Goal: Find specific page/section: Find specific page/section

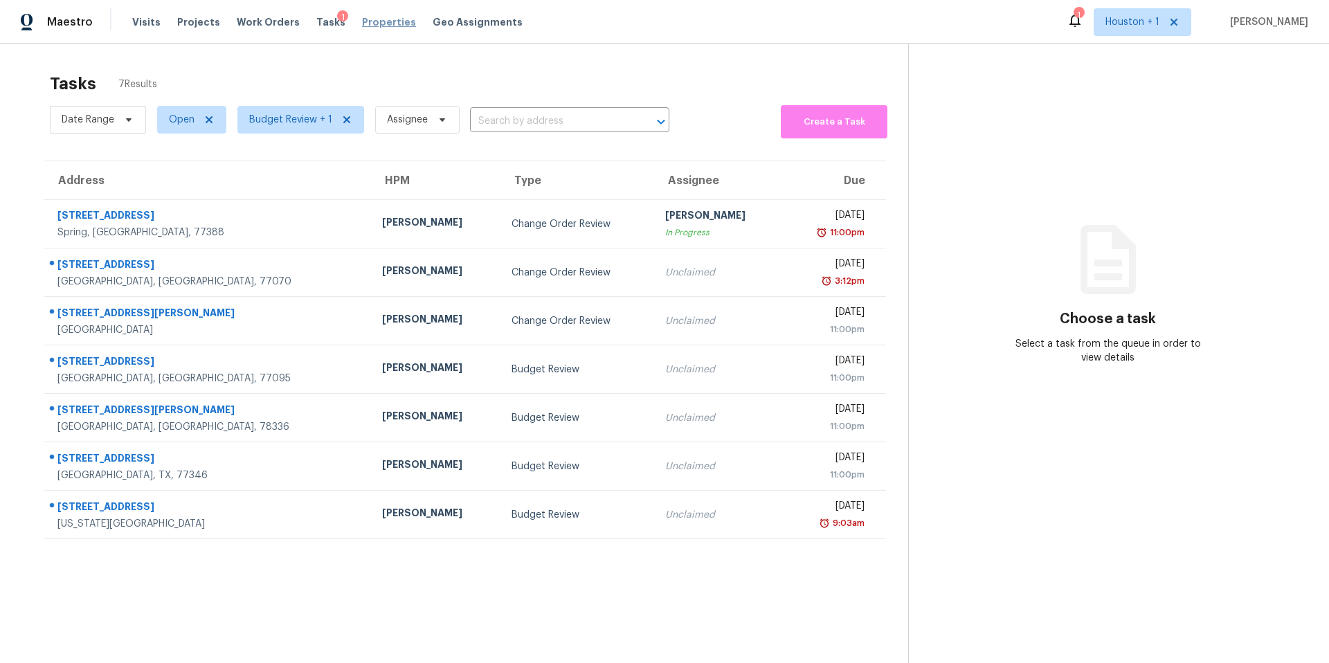
click at [368, 24] on span "Properties" at bounding box center [389, 22] width 54 height 14
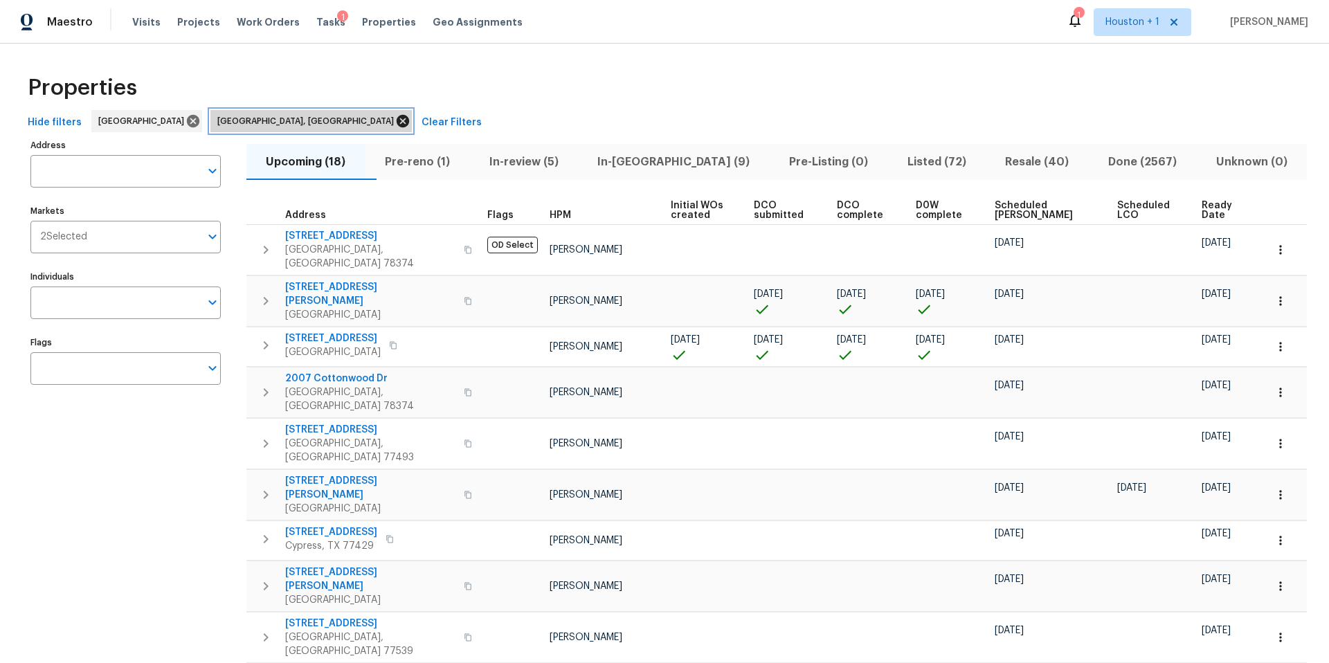
click at [397, 120] on icon at bounding box center [403, 121] width 12 height 12
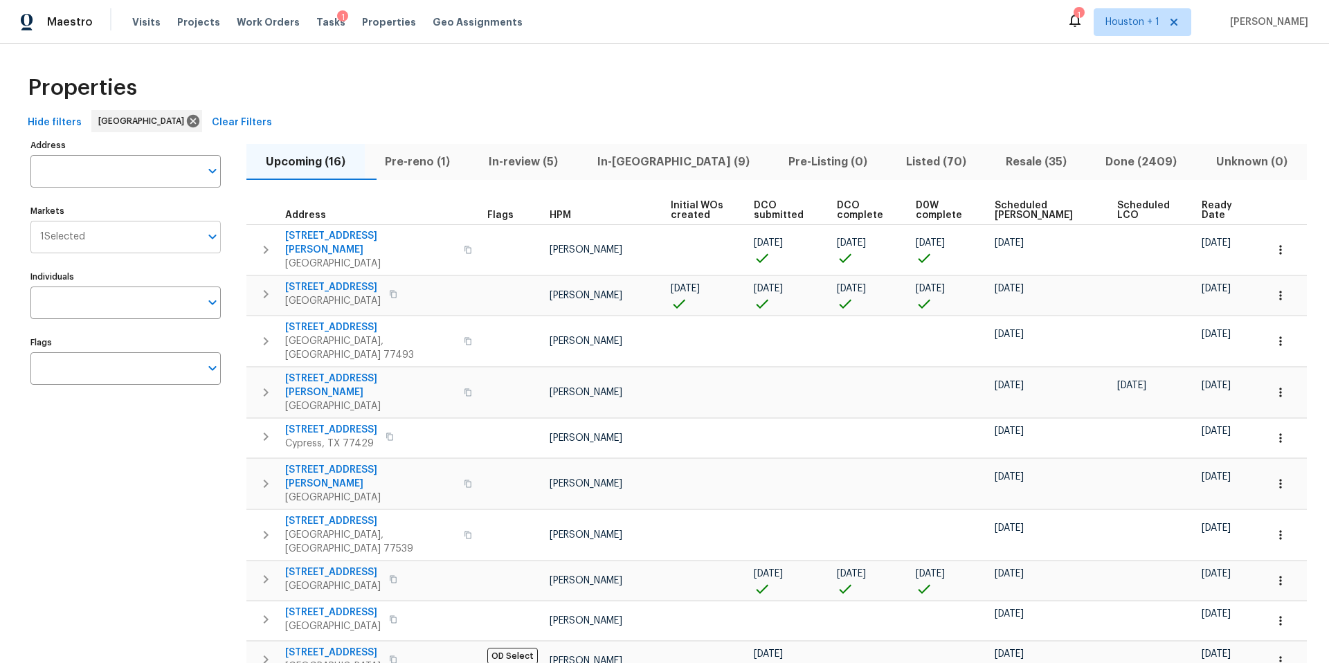
click at [107, 242] on input "Markets" at bounding box center [142, 237] width 115 height 33
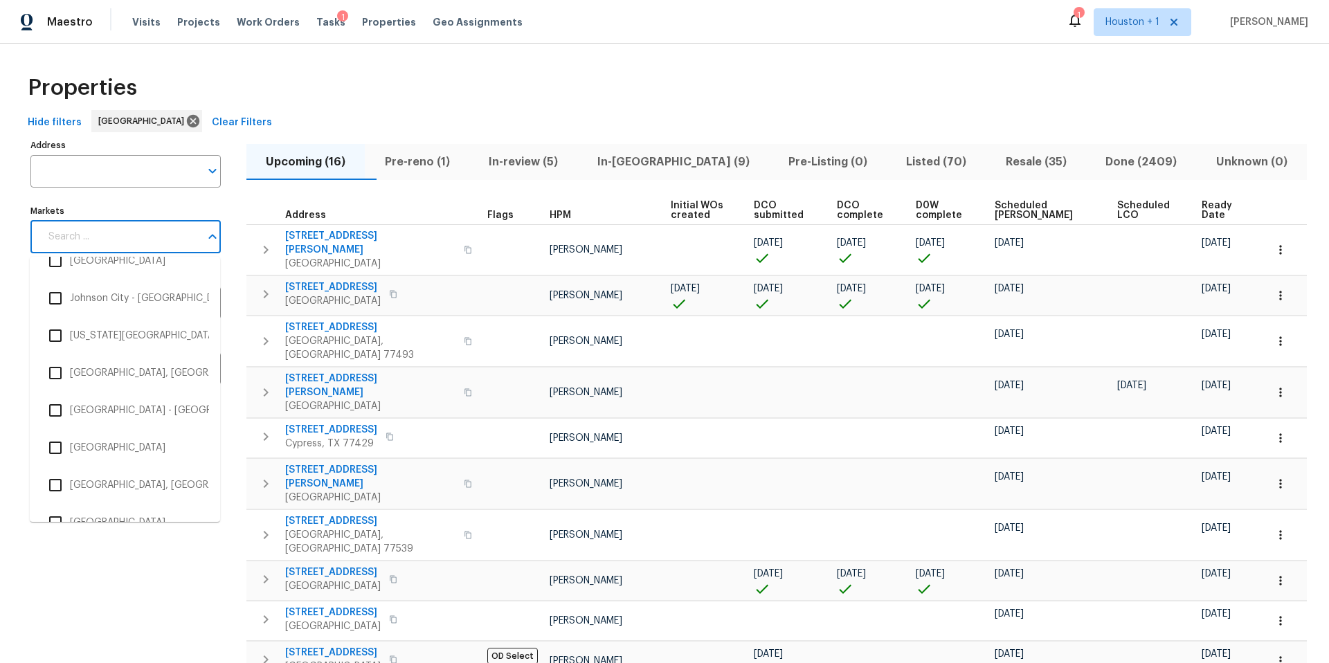
scroll to position [1268, 0]
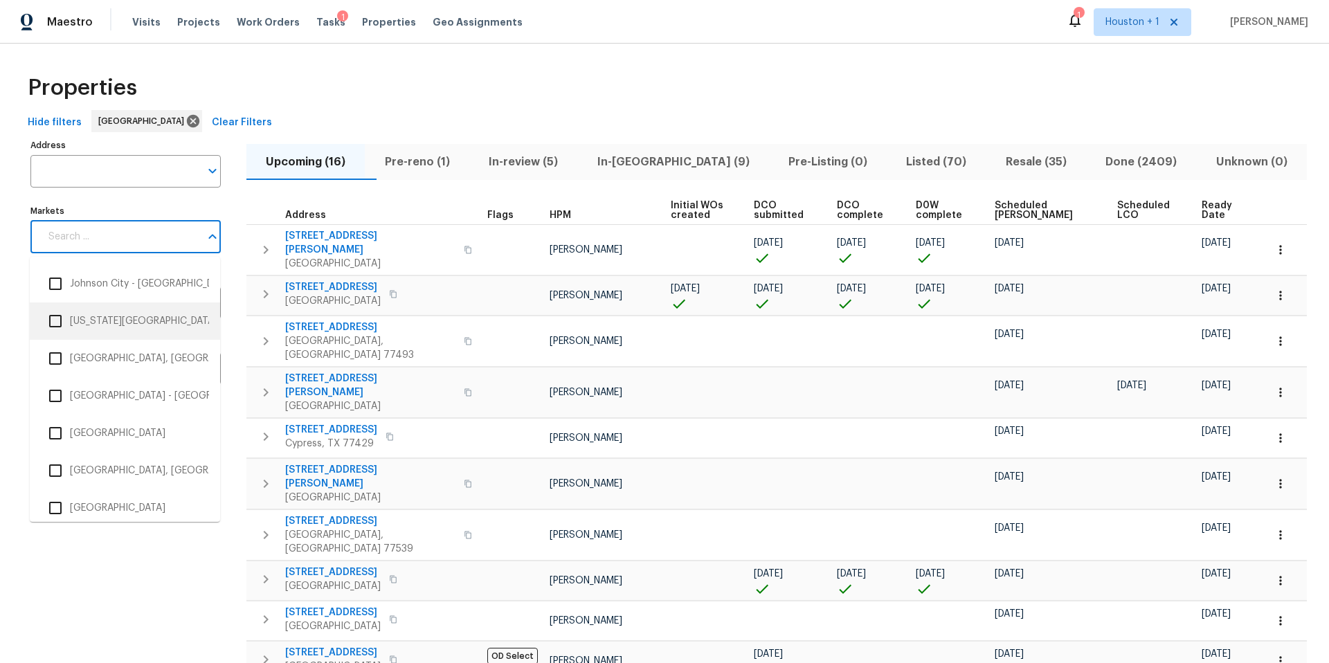
click at [85, 327] on li "[US_STATE][GEOGRAPHIC_DATA]" at bounding box center [125, 321] width 168 height 29
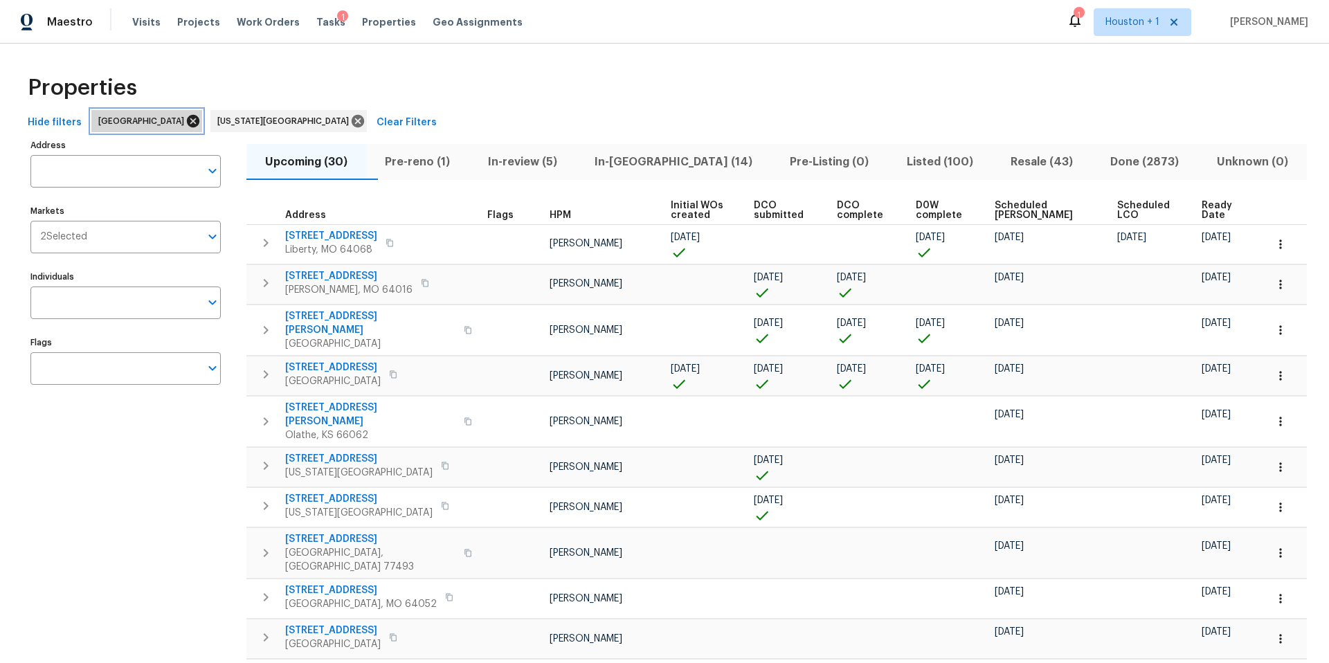
click at [186, 123] on icon at bounding box center [193, 121] width 15 height 15
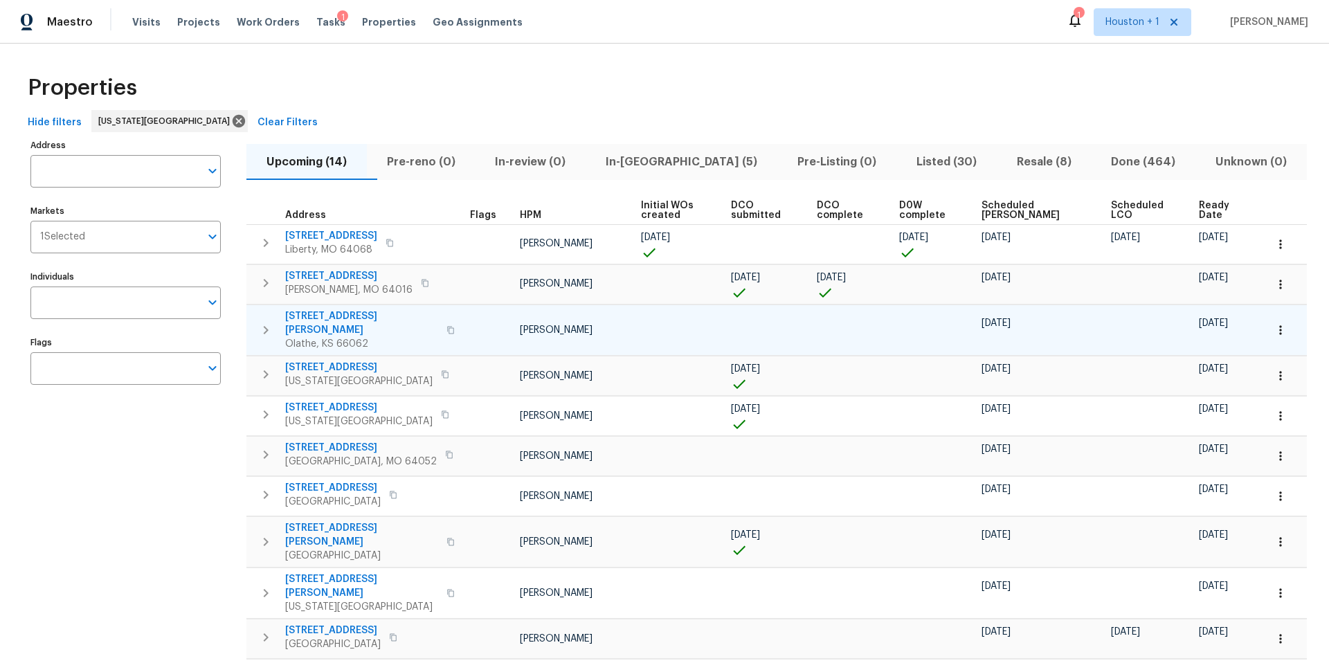
scroll to position [2, 0]
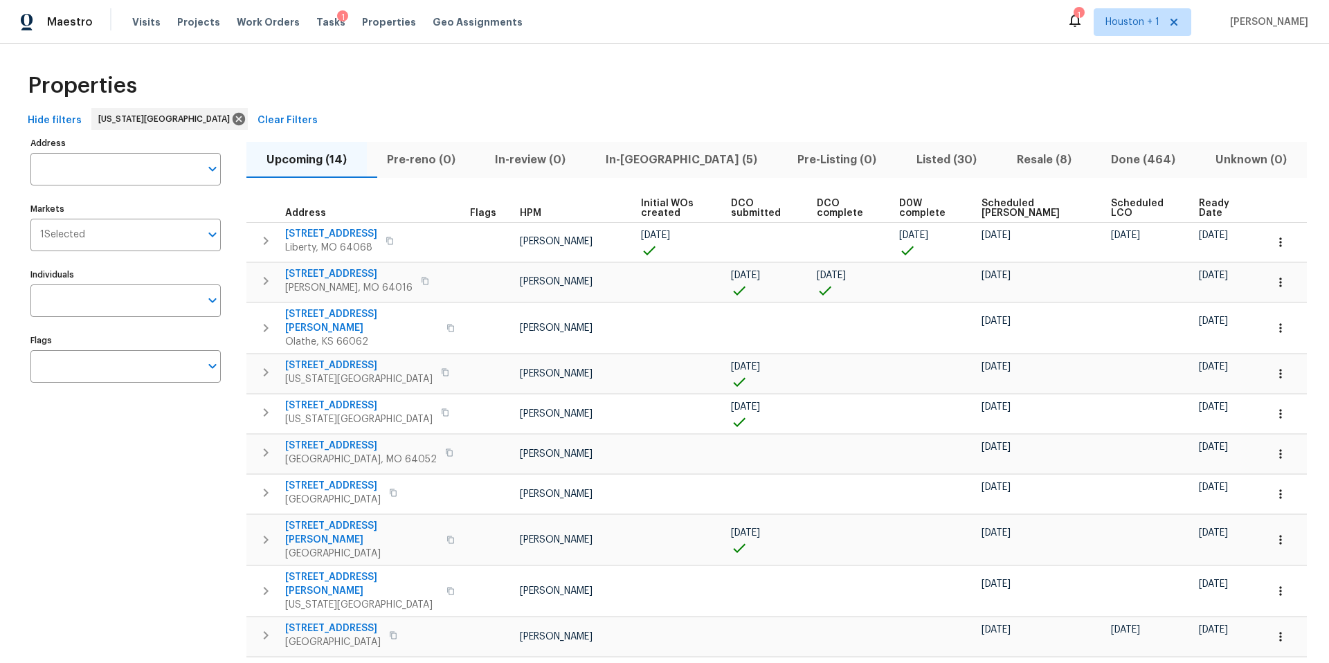
click at [744, 210] on span "DCO submitted" at bounding box center [762, 208] width 62 height 19
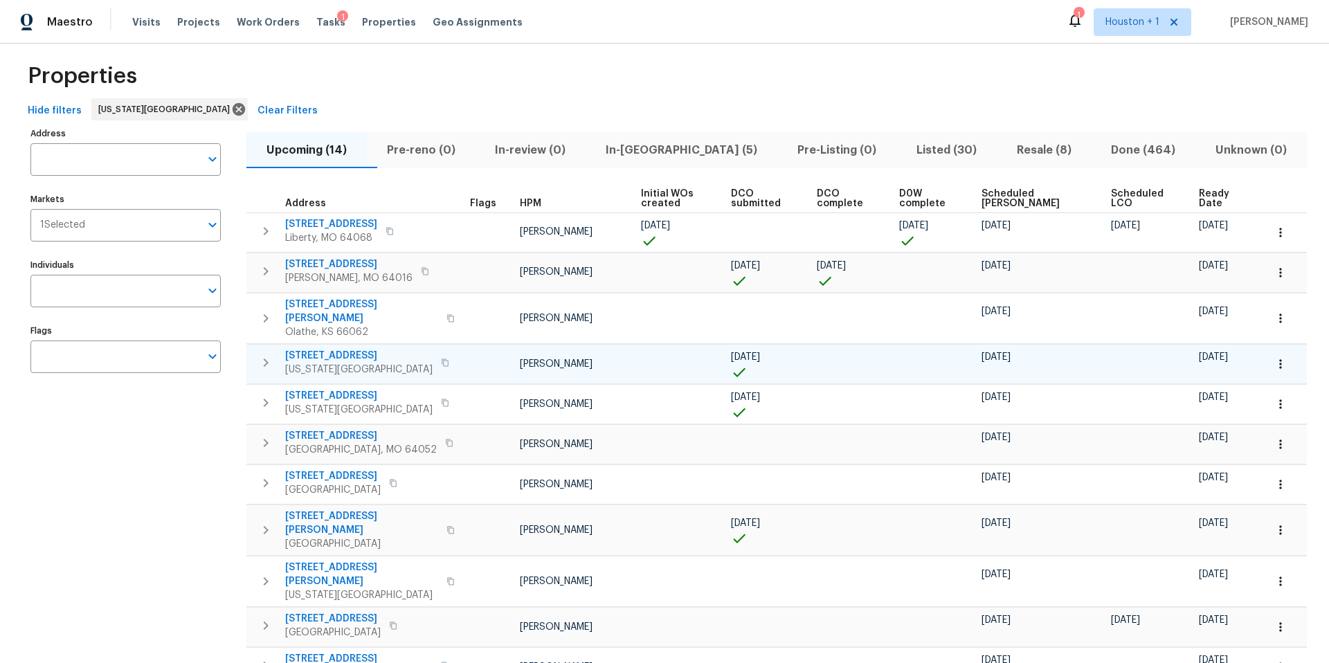
scroll to position [13, 0]
click at [351, 508] on span "309 SE Shawn Ct" at bounding box center [361, 522] width 153 height 28
click at [1287, 522] on icon "button" at bounding box center [1281, 529] width 14 height 14
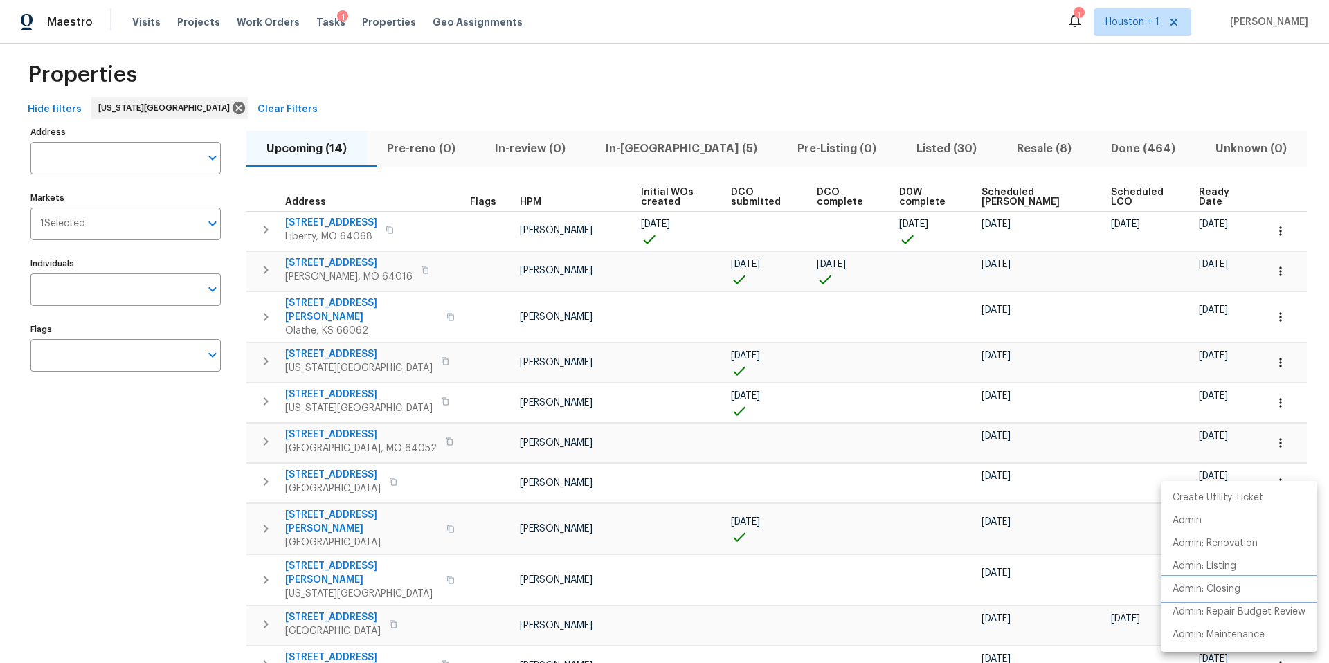
click at [1208, 587] on p "Admin: Closing" at bounding box center [1207, 589] width 68 height 15
